Goal: Share content

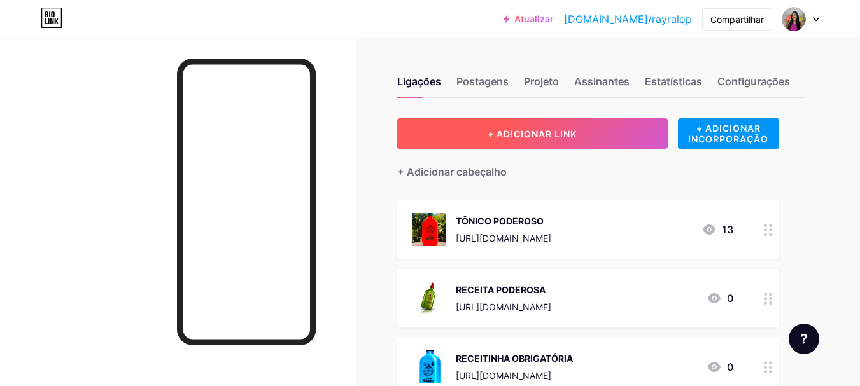
click at [611, 136] on button "+ ADICIONAR LINK" at bounding box center [532, 133] width 270 height 31
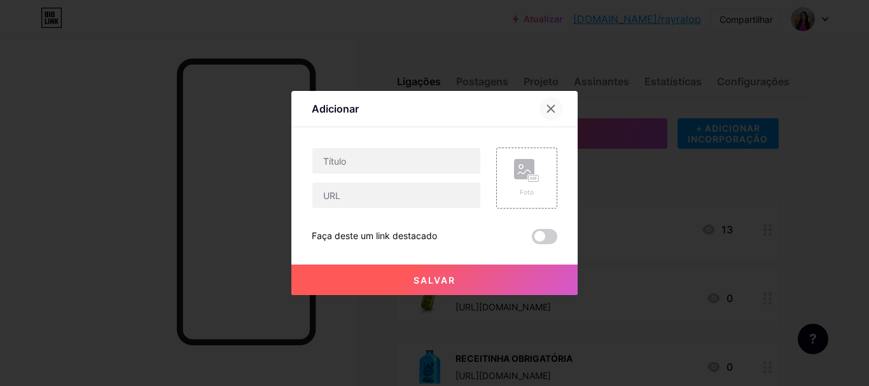
click at [553, 101] on div at bounding box center [551, 108] width 23 height 23
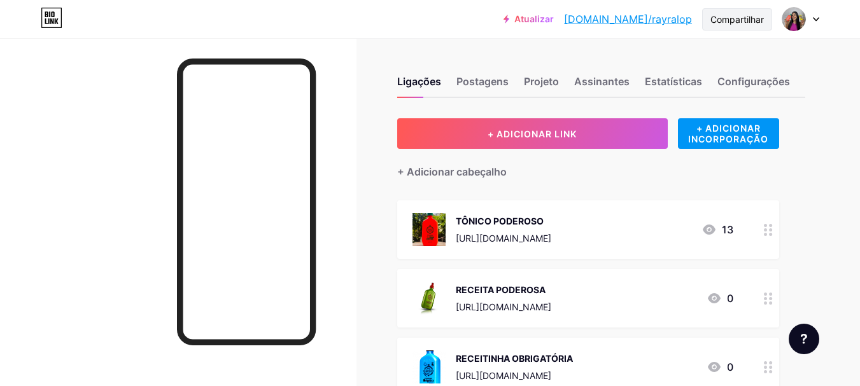
click at [716, 23] on font "Compartilhar" at bounding box center [736, 19] width 53 height 11
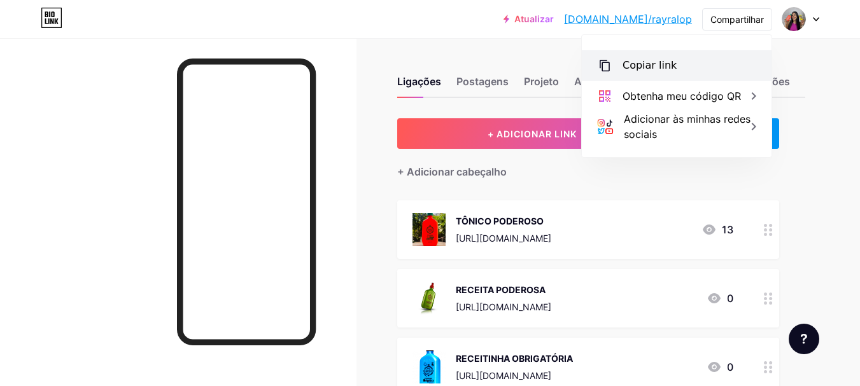
click at [673, 63] on div "Copiar link" at bounding box center [677, 65] width 190 height 31
click at [669, 65] on font "Copiar link" at bounding box center [649, 65] width 54 height 12
click at [645, 67] on font "Copiar link" at bounding box center [649, 65] width 54 height 12
click at [644, 67] on font "Copiar link" at bounding box center [649, 65] width 54 height 12
click at [644, 62] on font "Copiar link" at bounding box center [649, 65] width 54 height 12
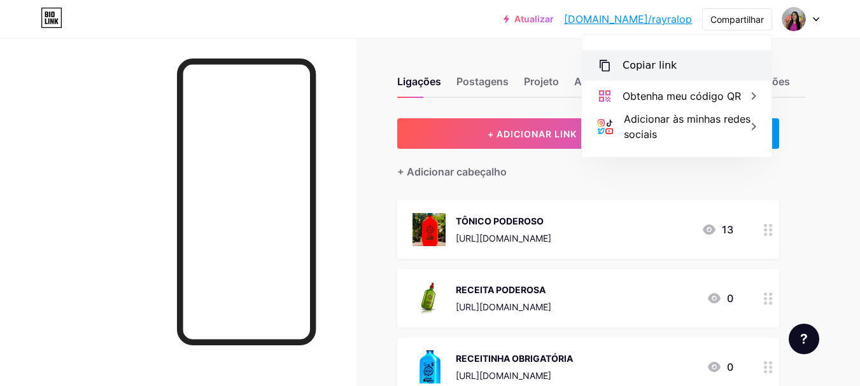
click at [648, 52] on div "Copiar link" at bounding box center [677, 65] width 190 height 31
click at [649, 52] on div "Copiar link" at bounding box center [677, 65] width 190 height 31
click at [608, 68] on icon at bounding box center [604, 65] width 15 height 15
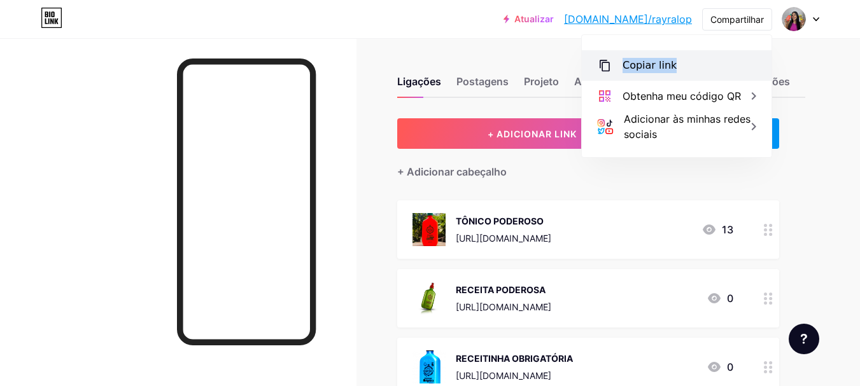
click at [608, 68] on icon at bounding box center [604, 65] width 15 height 15
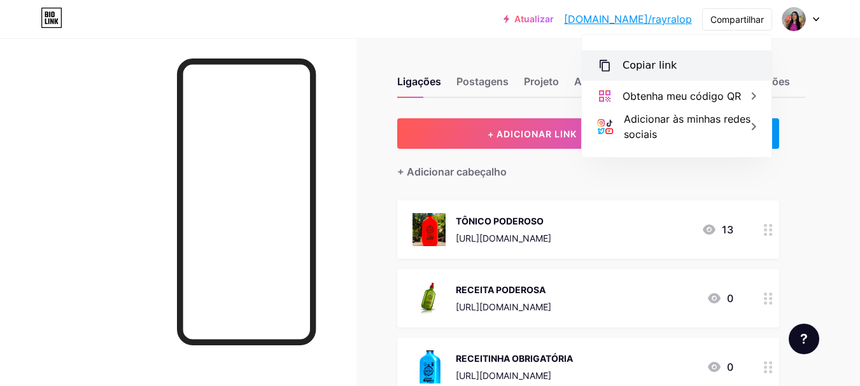
click at [608, 68] on icon at bounding box center [604, 65] width 15 height 15
click at [662, 60] on font "Copiar link" at bounding box center [649, 65] width 54 height 12
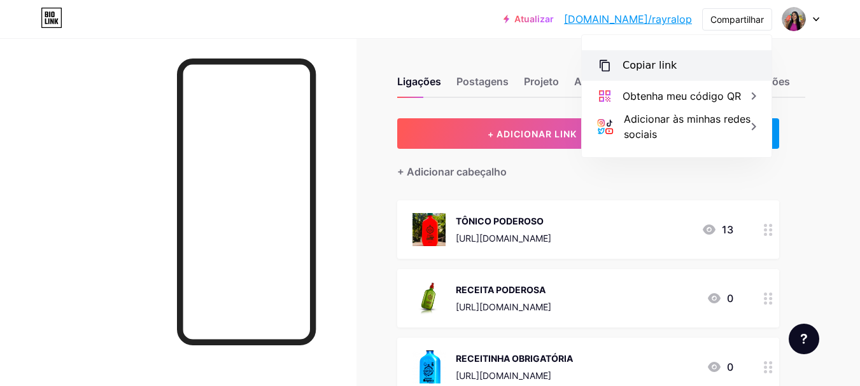
click at [662, 60] on font "Copiar link" at bounding box center [649, 65] width 54 height 12
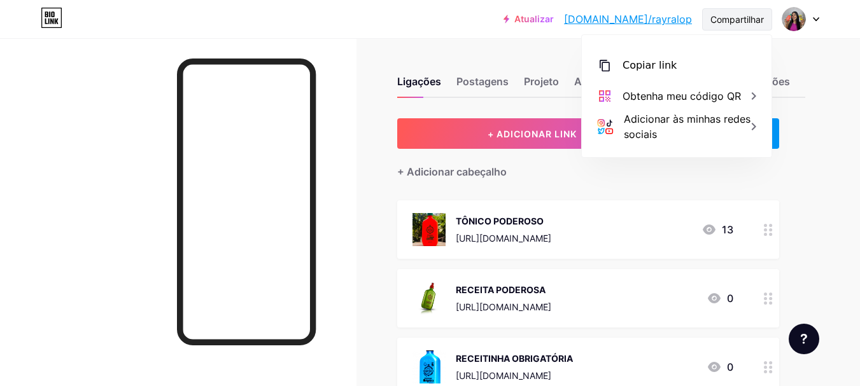
click at [732, 24] on font "Compartilhar" at bounding box center [736, 19] width 53 height 11
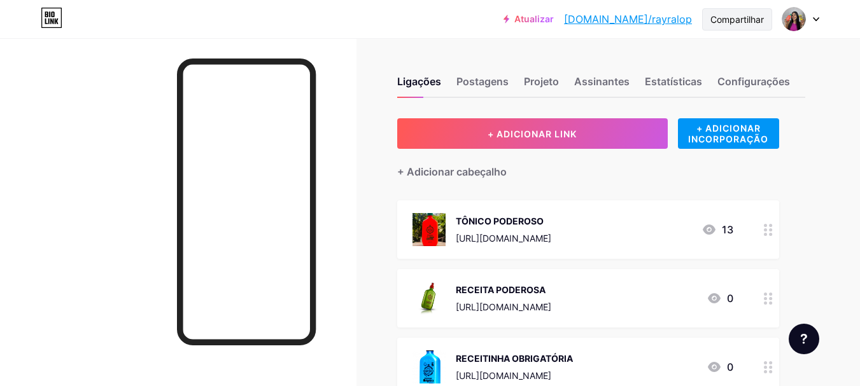
click at [720, 25] on div "Compartilhar" at bounding box center [736, 19] width 53 height 13
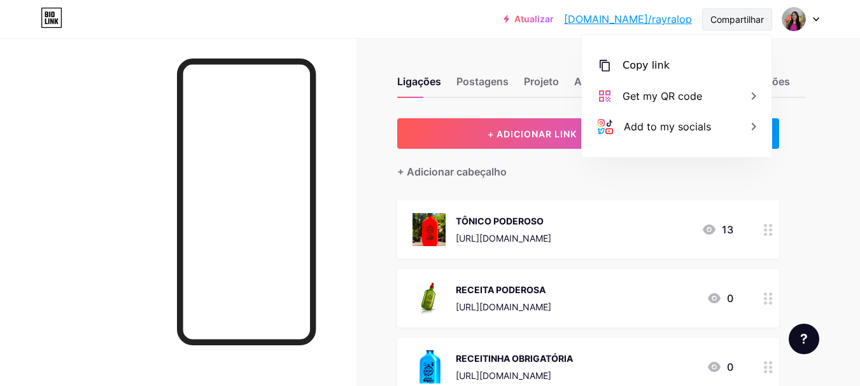
click at [720, 25] on div "Compartilhar" at bounding box center [736, 19] width 53 height 13
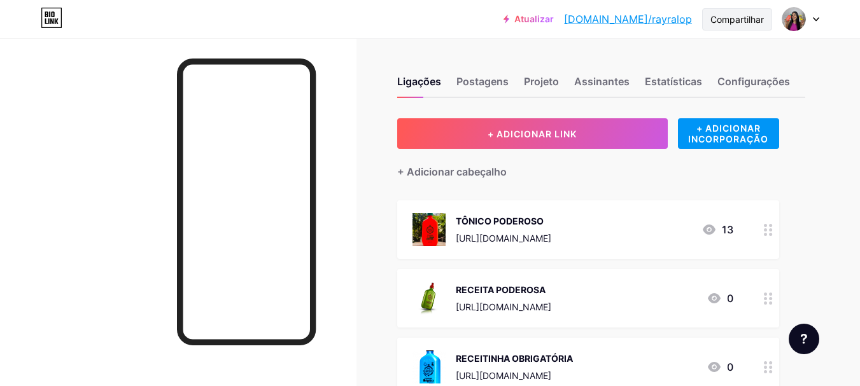
click at [720, 25] on div "Compartilhar" at bounding box center [736, 19] width 53 height 13
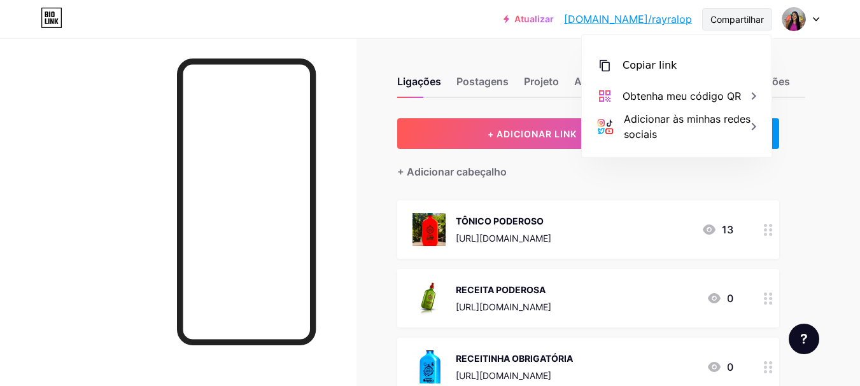
click at [720, 25] on div "Compartilhar" at bounding box center [736, 19] width 53 height 13
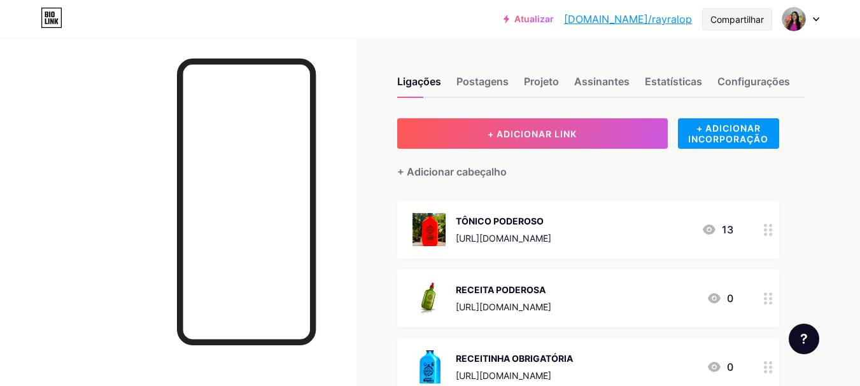
click at [720, 25] on div "Compartilhar" at bounding box center [736, 19] width 53 height 13
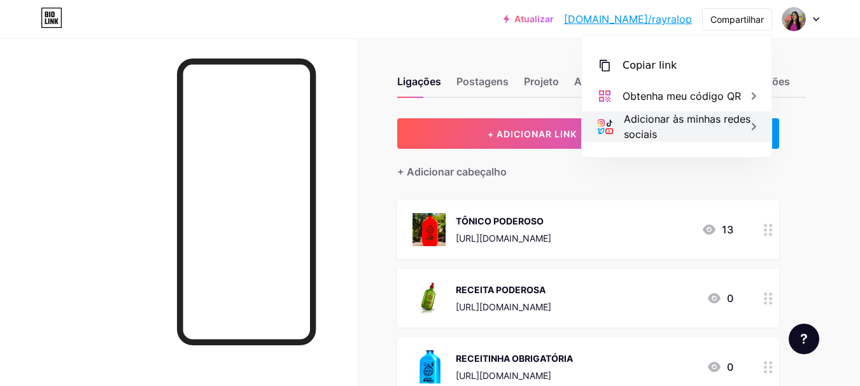
click at [683, 128] on div "Adicionar às minhas redes sociais" at bounding box center [690, 126] width 132 height 31
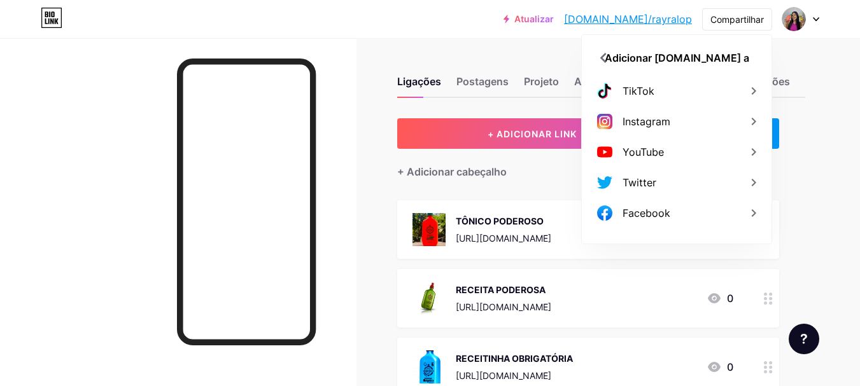
click at [683, 128] on div "Instagram" at bounding box center [677, 121] width 190 height 31
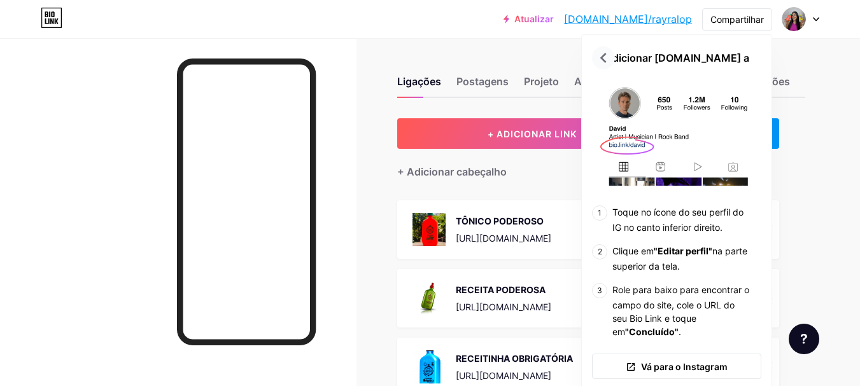
click at [599, 53] on icon at bounding box center [603, 58] width 20 height 20
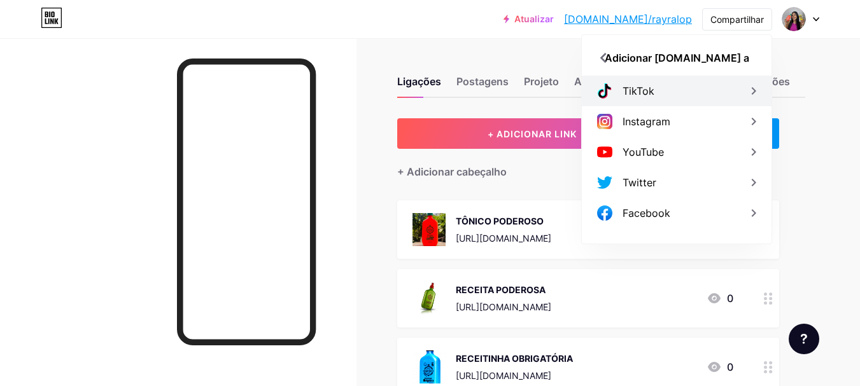
click at [669, 89] on div "TikTok" at bounding box center [677, 91] width 190 height 31
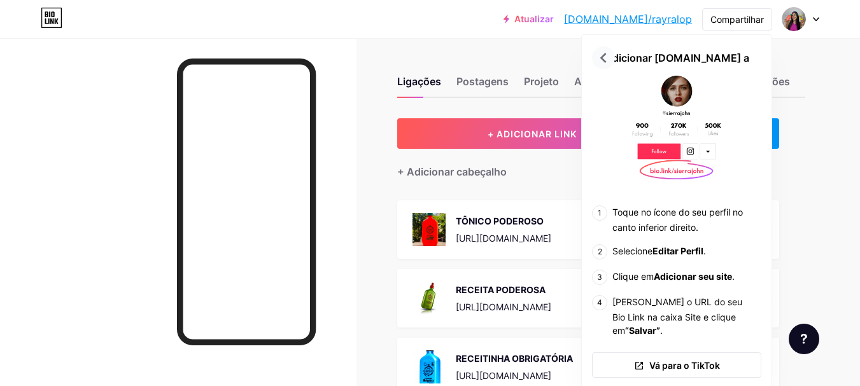
click at [604, 60] on icon at bounding box center [603, 58] width 6 height 10
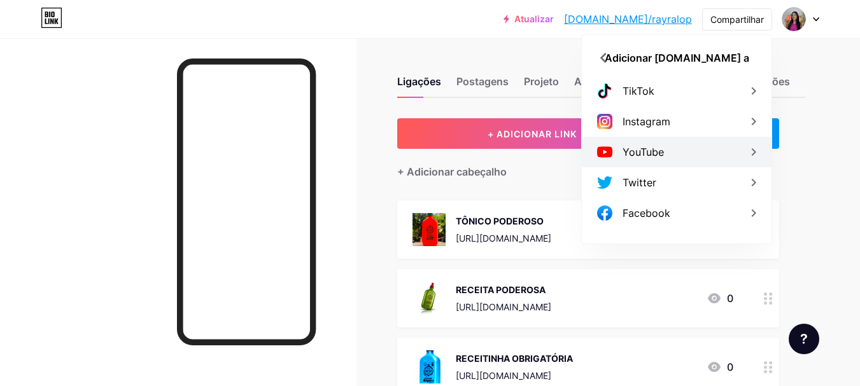
click at [661, 158] on font "YouTube" at bounding box center [642, 152] width 41 height 13
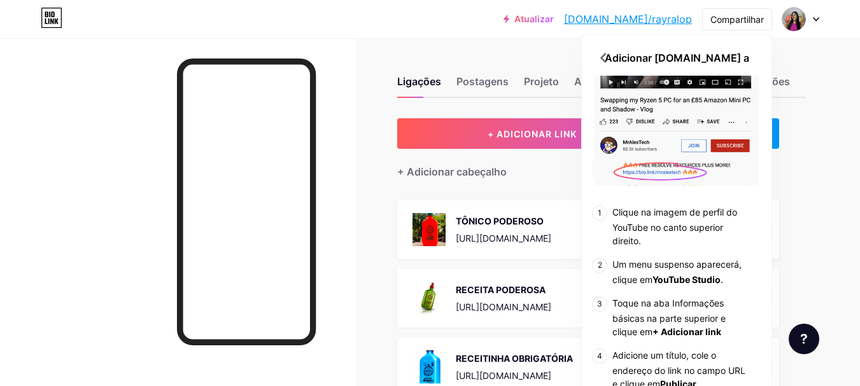
drag, startPoint x: 734, startPoint y: 31, endPoint x: 606, endPoint y: 64, distance: 132.3
click at [606, 38] on div "Atualizar [DOMAIN_NAME]/rayral... [DOMAIN_NAME]/rayralop Compartilhar Adicionar…" at bounding box center [430, 19] width 860 height 38
